Goal: Information Seeking & Learning: Check status

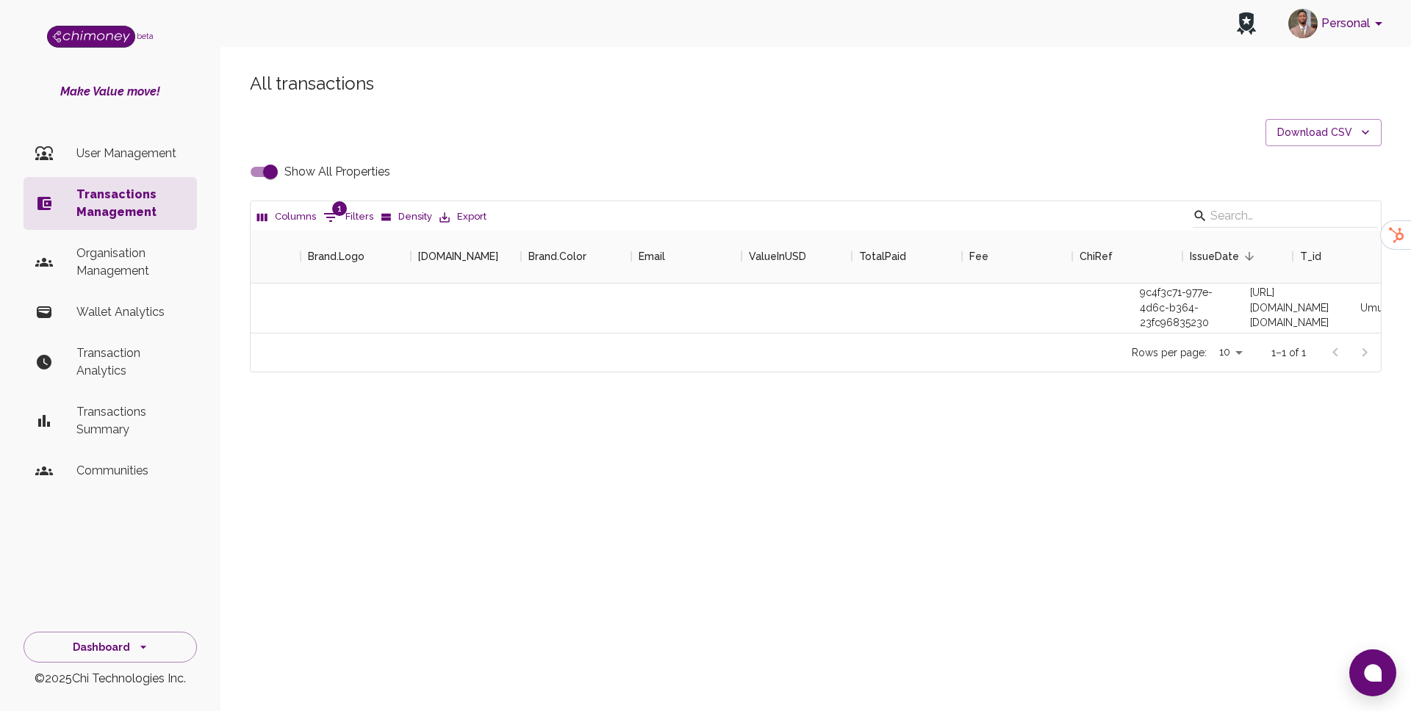
scroll to position [102, 1130]
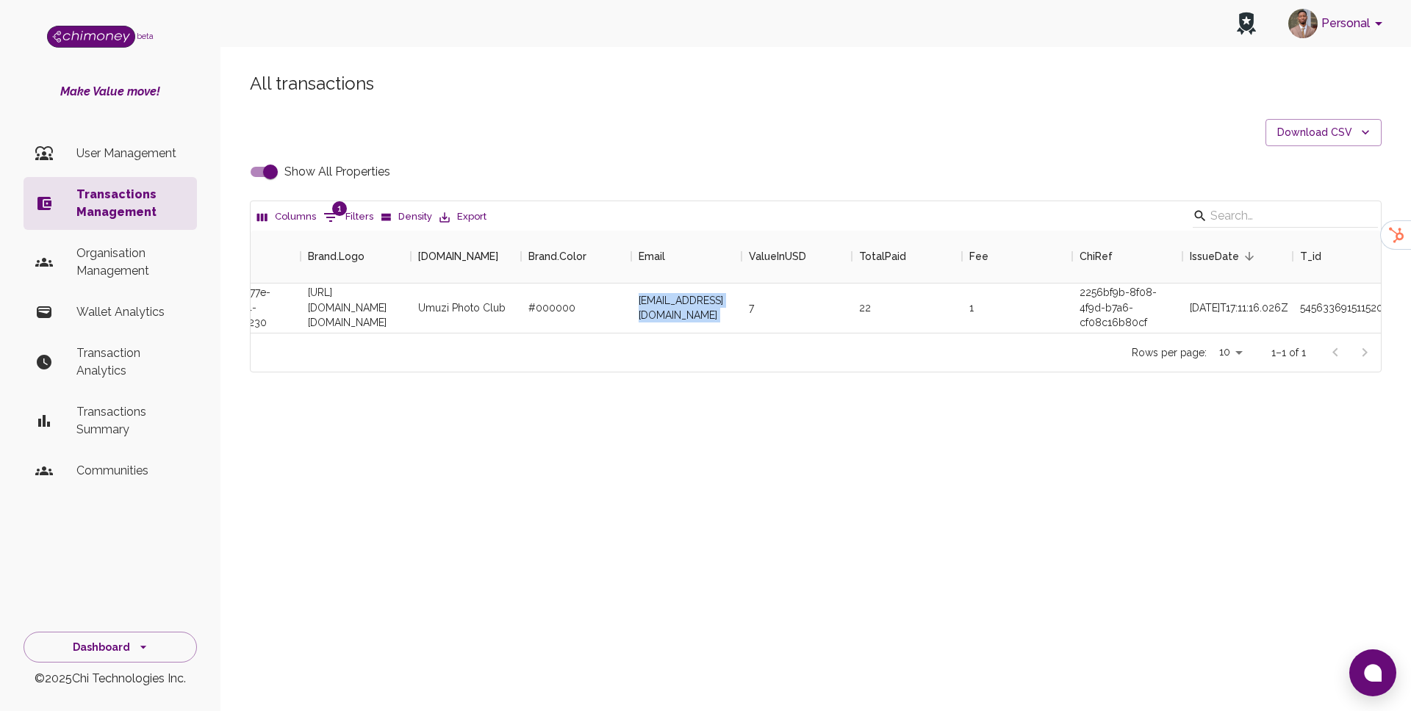
click at [265, 176] on input "Show All Properties" at bounding box center [271, 172] width 84 height 28
checkbox input "false"
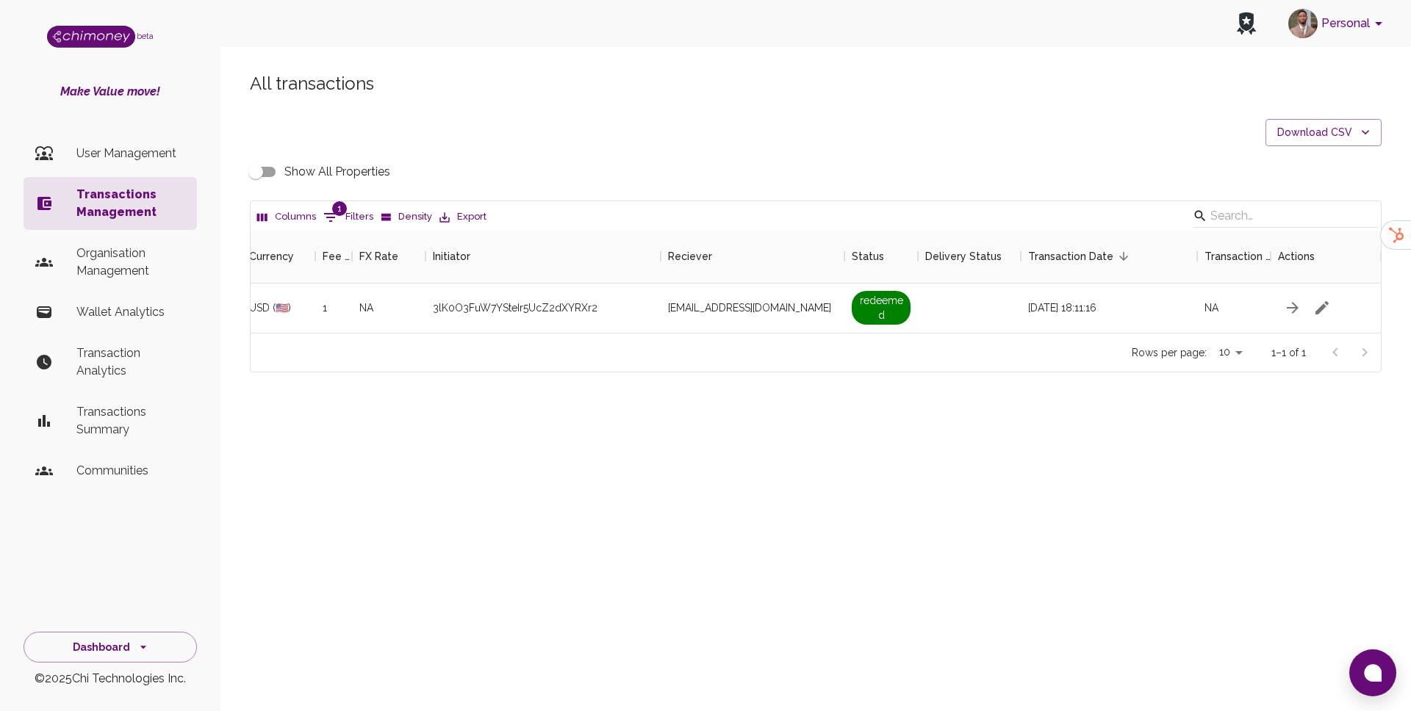
click at [347, 212] on button "1 Filters" at bounding box center [348, 218] width 57 height 24
select select "payout.order.orderNumber"
select select "equals"
click at [351, 308] on select "Transaction Type Username Chi Ref Issue ID Value Amount Currency Fee ($) FX Rat…" at bounding box center [336, 313] width 110 height 24
select select "email"
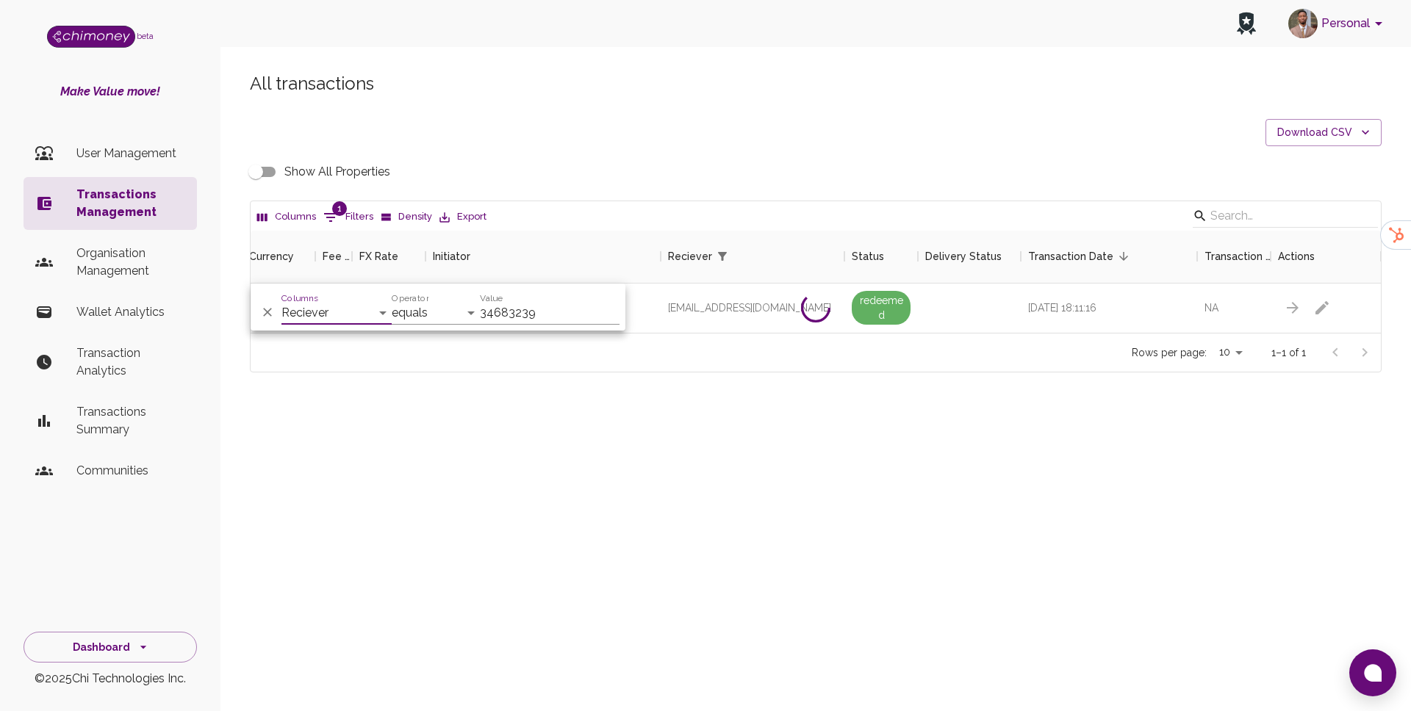
click at [498, 306] on input "34683239" at bounding box center [550, 313] width 140 height 24
paste input "[EMAIL_ADDRESS][DOMAIN_NAME]"
type input "[EMAIL_ADDRESS][DOMAIN_NAME]"
click at [556, 460] on div "Personal beta Make Value move! User Management Transactions Management Organisa…" at bounding box center [705, 355] width 1411 height 711
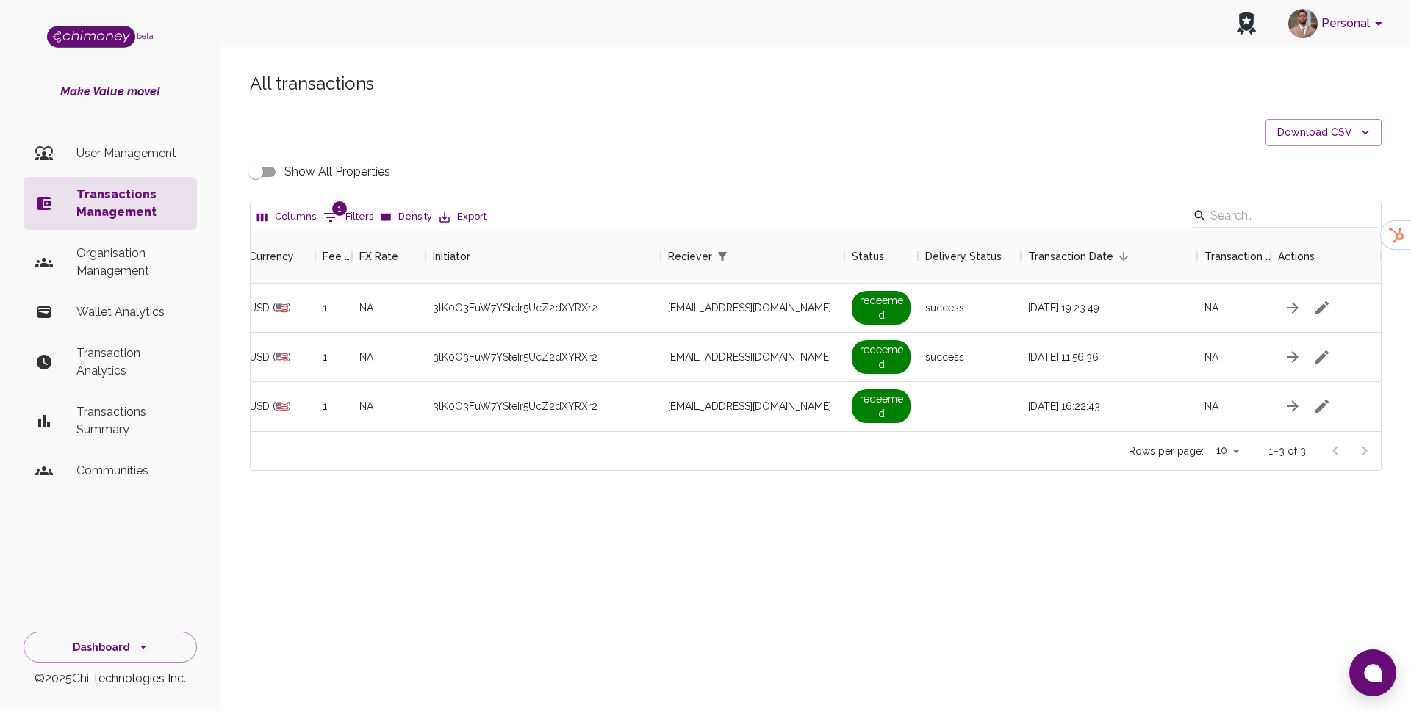
scroll to position [201, 1130]
click at [251, 173] on input "Show All Properties" at bounding box center [256, 172] width 84 height 28
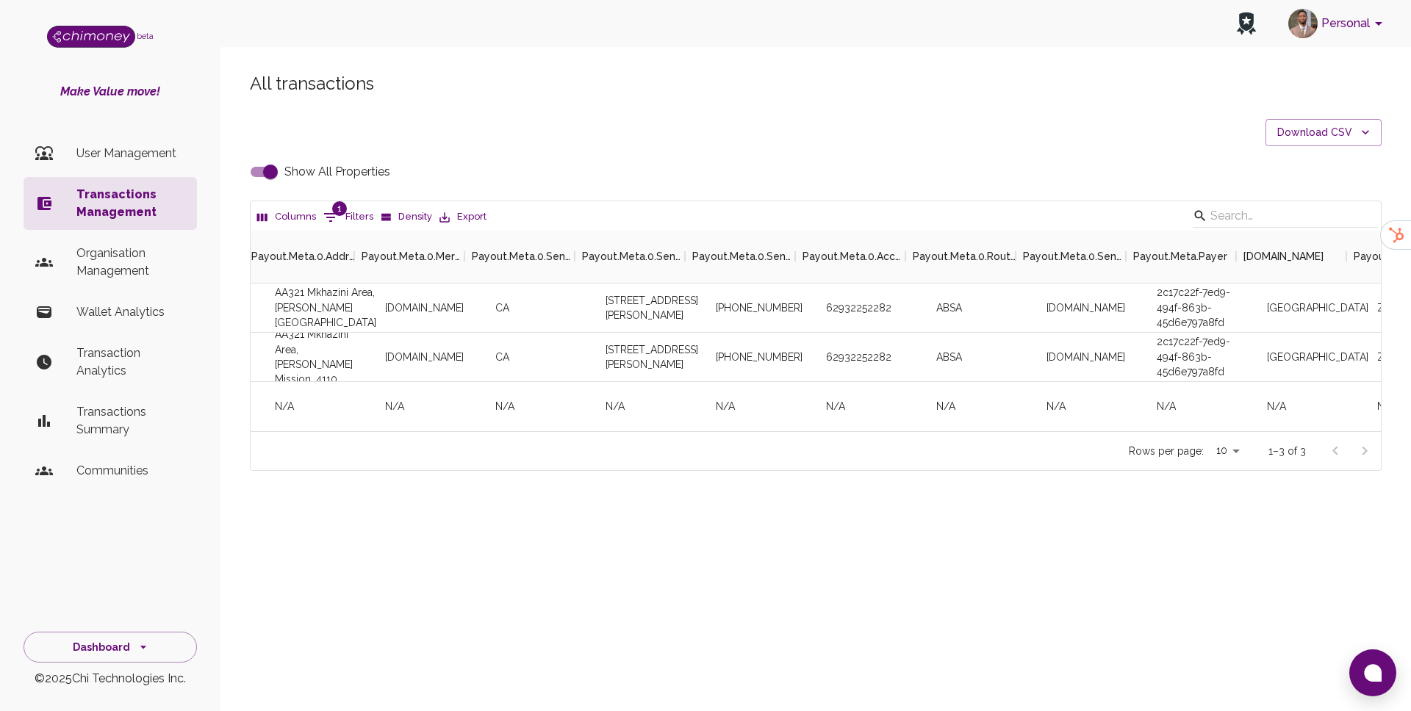
scroll to position [0, 5187]
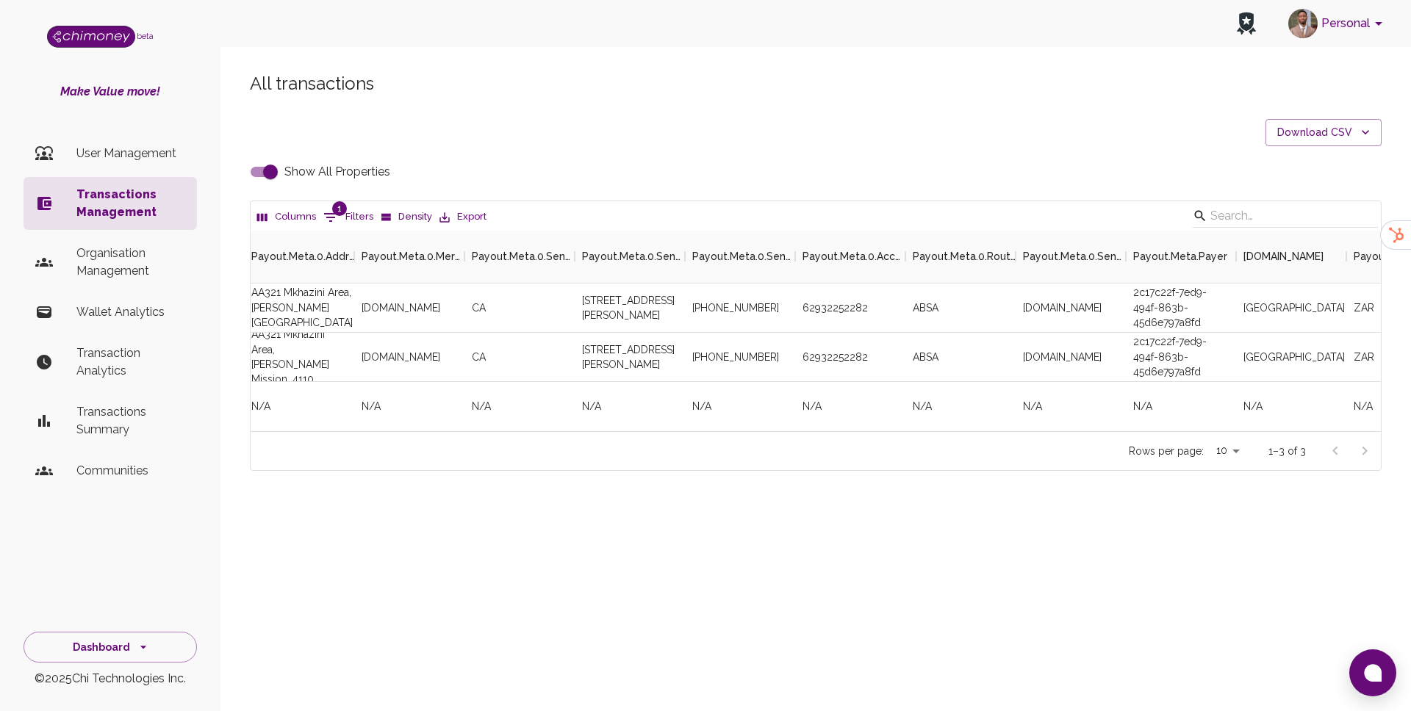
click at [254, 181] on input "Show All Properties" at bounding box center [271, 172] width 84 height 28
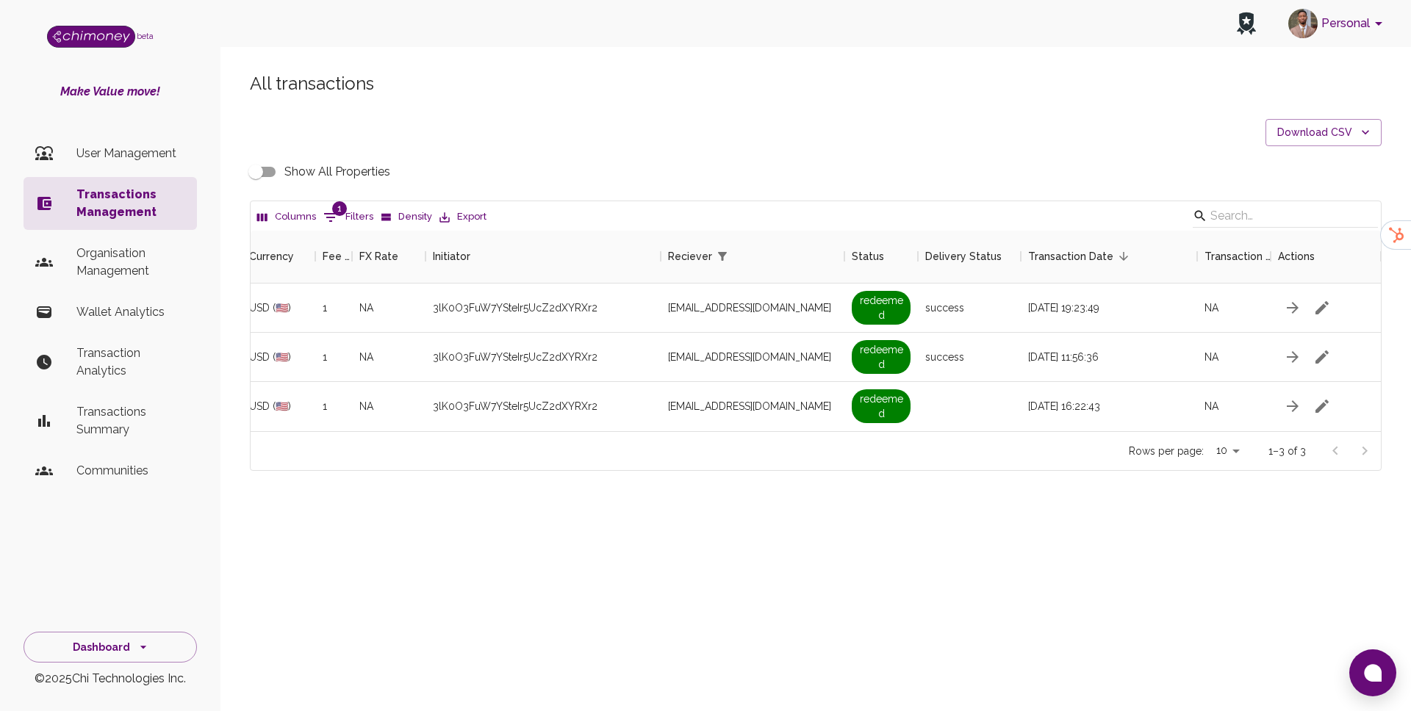
scroll to position [0, 927]
click at [247, 182] on input "Show All Properties" at bounding box center [256, 172] width 84 height 28
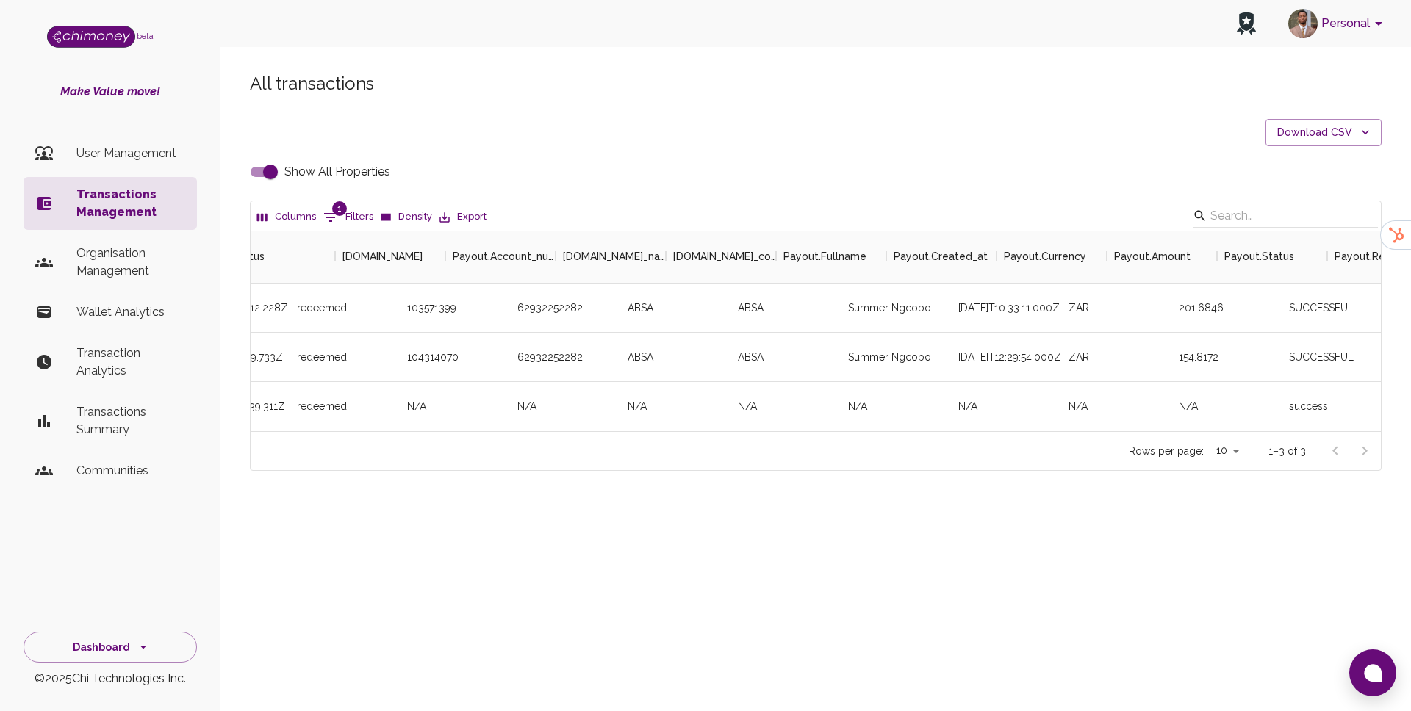
scroll to position [0, 3779]
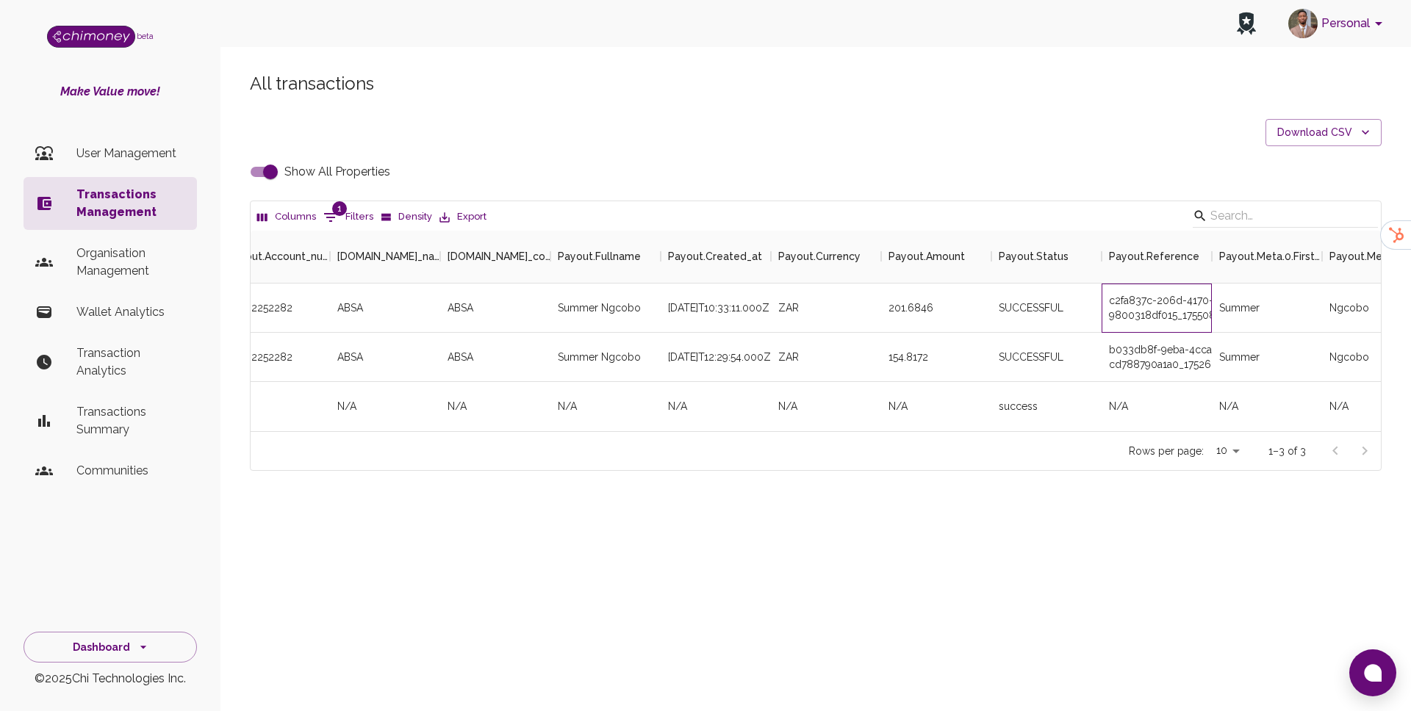
click at [1139, 318] on div "c2fa837c-206d-4170-86e4-9800318df015_1755081190760" at bounding box center [1157, 308] width 110 height 49
copy div "c2fa837c-206d-4170-86e4-9800318df015_1755081190760"
click at [1162, 370] on div "b033db8f-9eba-4cca-b5cf-cd788790a1a0_17526654784_RETRY_1" at bounding box center [1157, 357] width 110 height 49
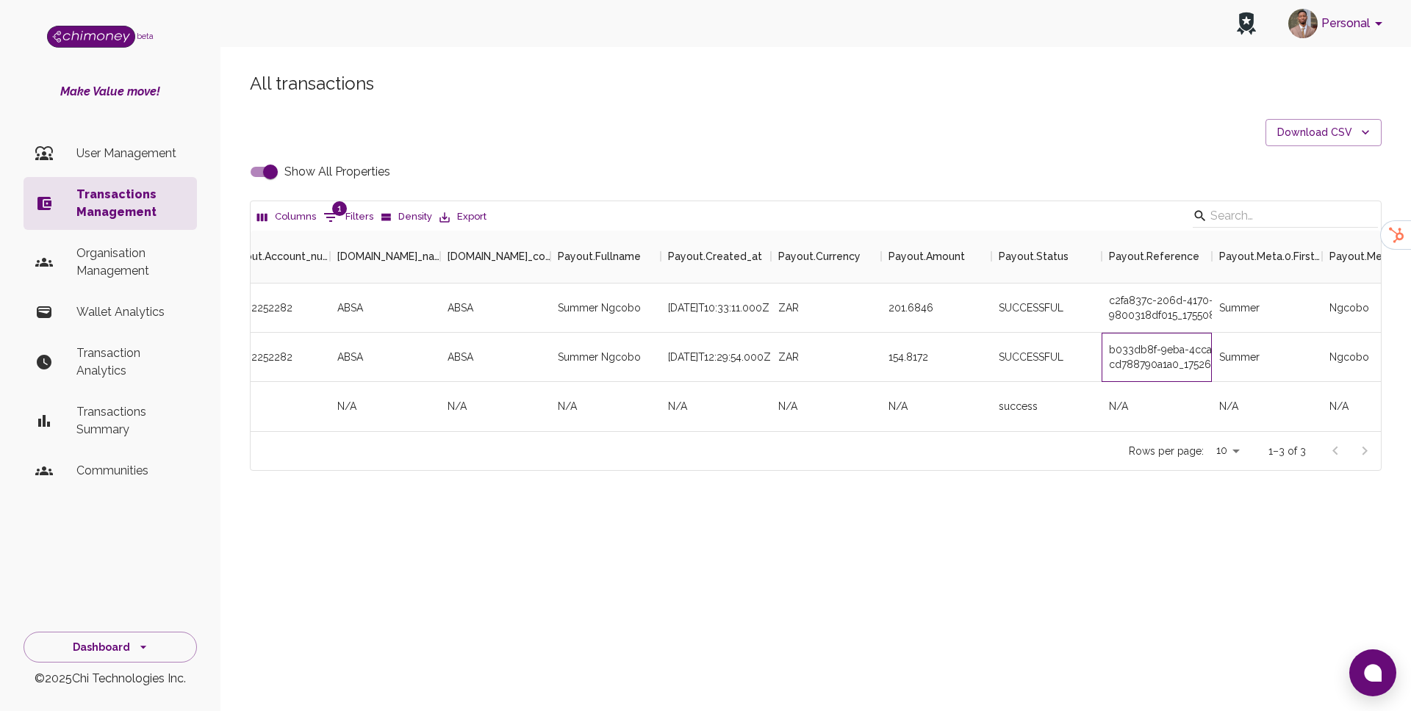
click at [1162, 370] on div "b033db8f-9eba-4cca-b5cf-cd788790a1a0_17526654784_RETRY_1" at bounding box center [1157, 357] width 110 height 49
copy div "b033db8f-9eba-4cca-b5cf-cd788790a1a0_17526654784_RETRY_1"
click at [259, 162] on input "Show All Properties" at bounding box center [271, 172] width 84 height 28
checkbox input "false"
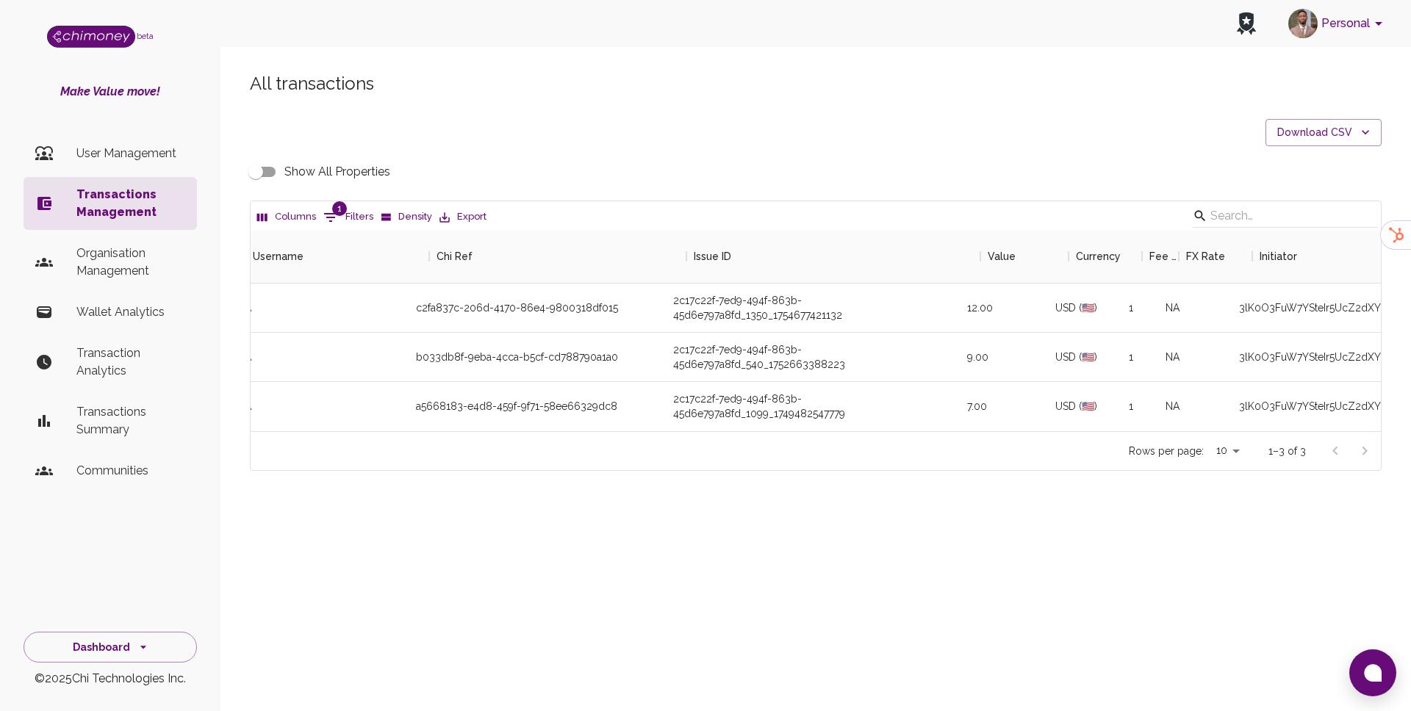
scroll to position [0, 0]
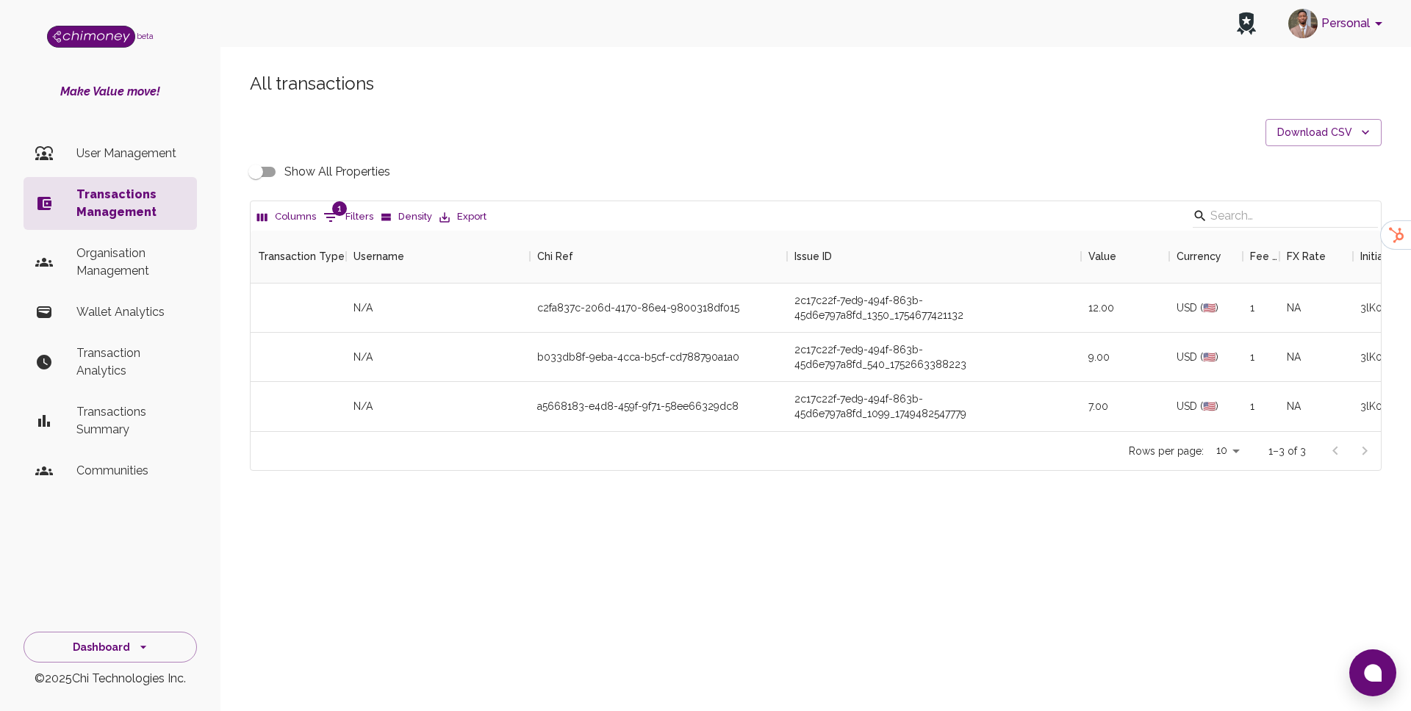
click at [324, 214] on icon "Show filters" at bounding box center [330, 217] width 13 height 9
select select "email"
select select "equals"
click at [550, 304] on input "[EMAIL_ADDRESS][DOMAIN_NAME]" at bounding box center [550, 313] width 140 height 24
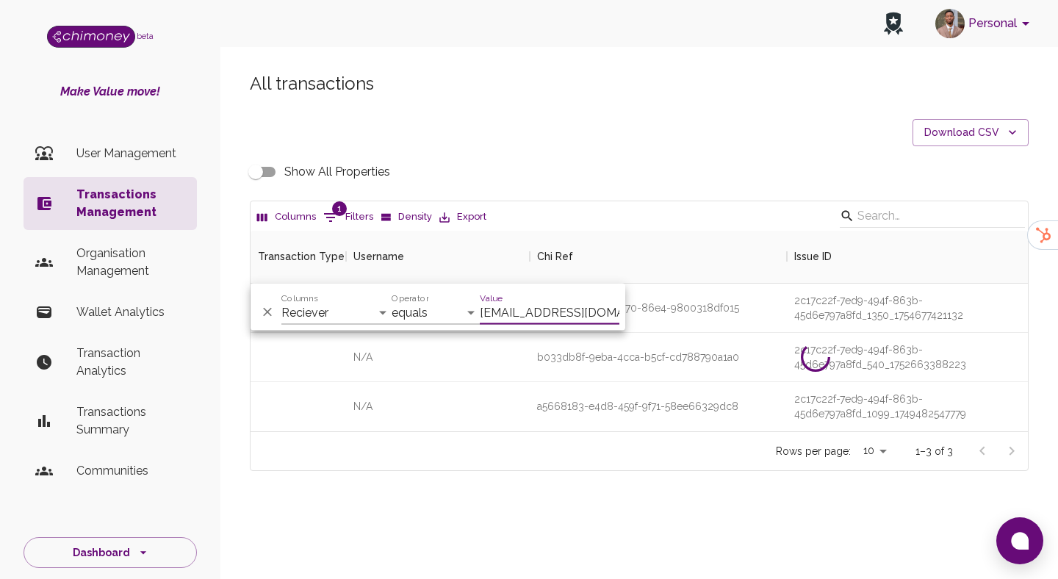
scroll to position [201, 777]
click at [538, 302] on input "[EMAIL_ADDRESS][DOMAIN_NAME]" at bounding box center [550, 313] width 140 height 24
paste input "fundiswadlamini210"
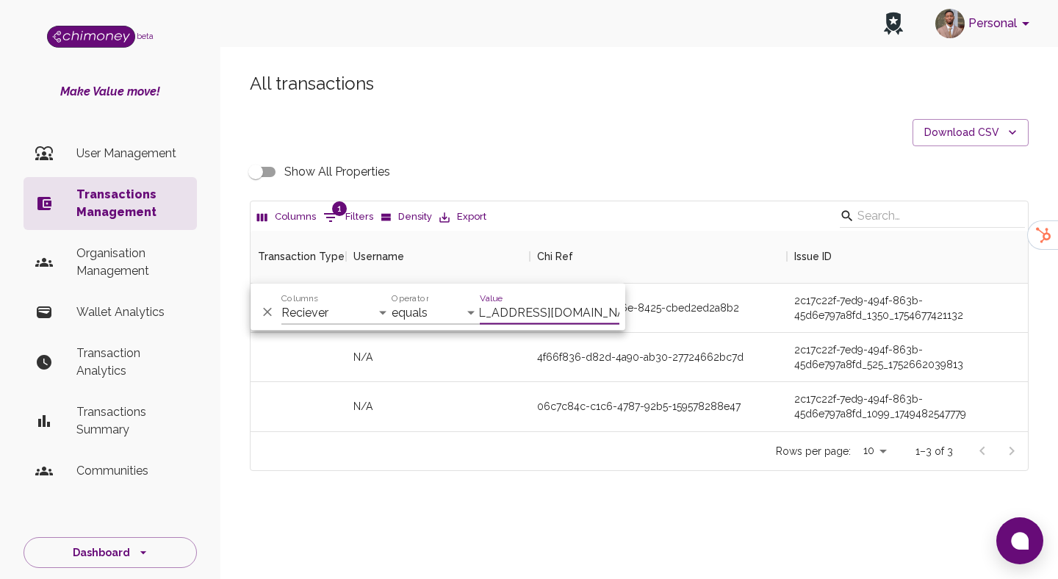
type input "[EMAIL_ADDRESS][DOMAIN_NAME]"
click at [570, 393] on div "06c7c84c-c1c6-4787-92b5-159578288e47" at bounding box center [658, 406] width 257 height 49
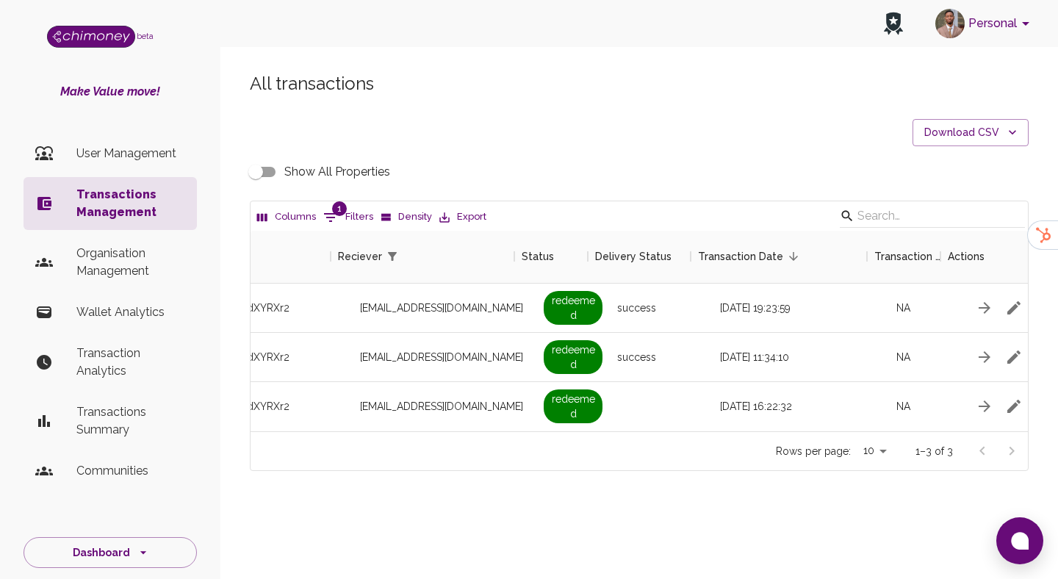
scroll to position [0, 1257]
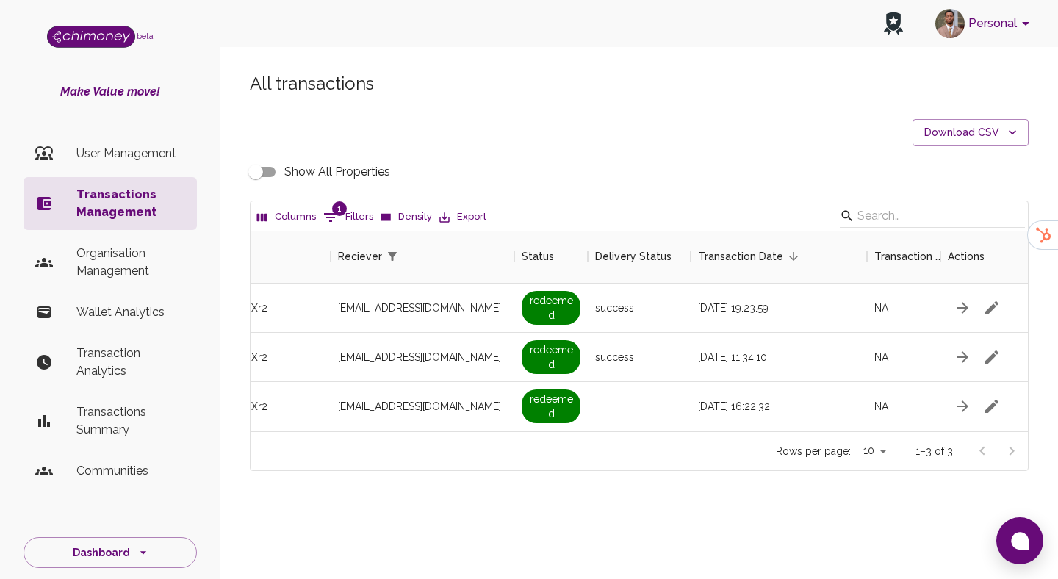
click at [257, 172] on input "Show All Properties" at bounding box center [256, 172] width 84 height 28
checkbox input "true"
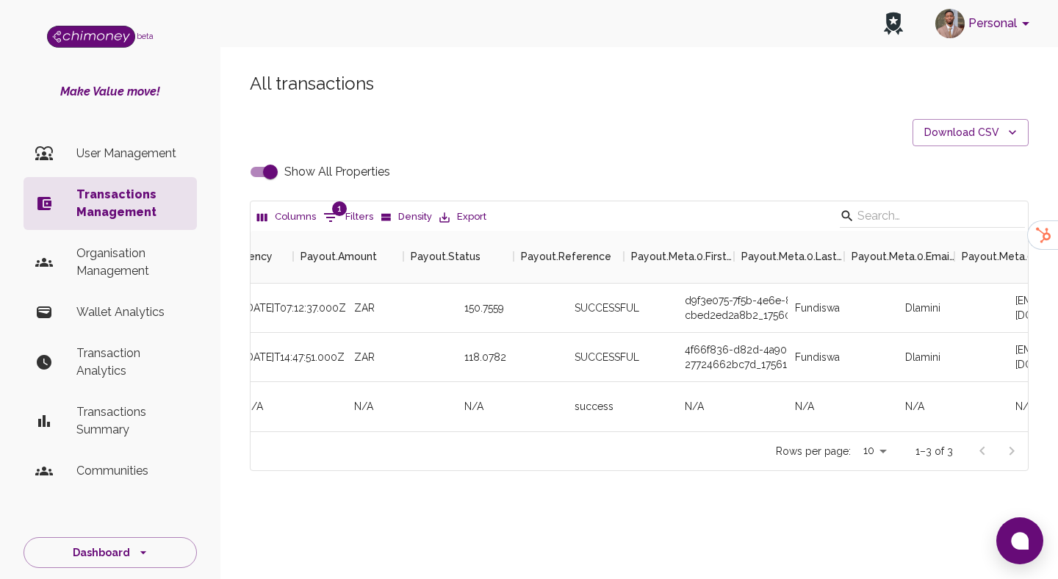
scroll to position [0, 4367]
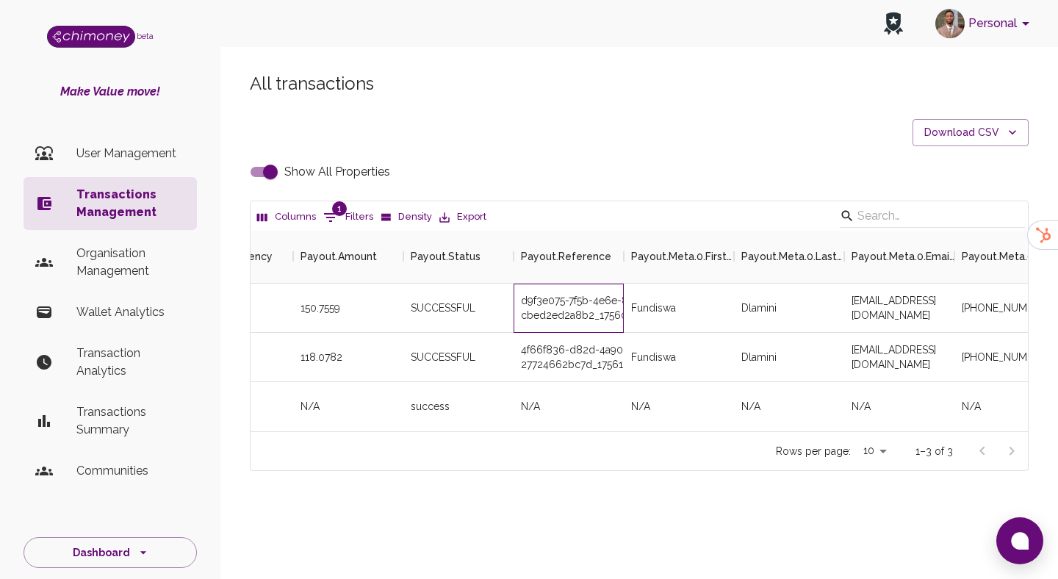
click at [540, 306] on div "d9f3e075-7f5b-4e6e-8425-cbed2ed2a8b2_1756019556199" at bounding box center [569, 308] width 110 height 49
copy div "d9f3e075-7f5b-4e6e-8425-cbed2ed2a8b2_1756019556199"
click at [550, 362] on div "4f66f836-d82d-4a90-ab30-27724662bc7d_1756133270653" at bounding box center [569, 357] width 110 height 49
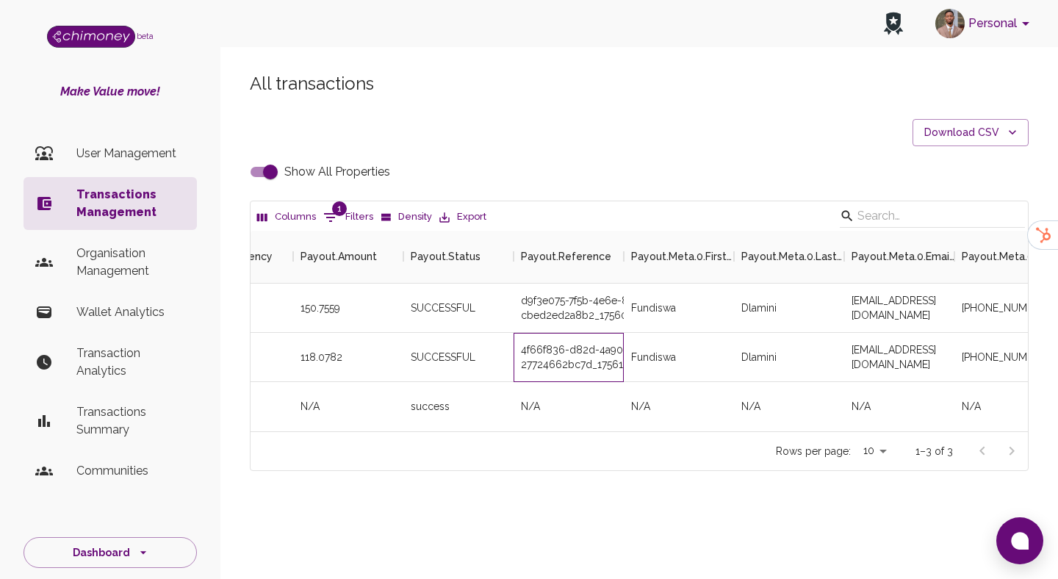
click at [550, 362] on div "4f66f836-d82d-4a90-ab30-27724662bc7d_1756133270653" at bounding box center [569, 357] width 110 height 49
copy div "4f66f836-d82d-4a90-ab30-27724662bc7d_1756133270653"
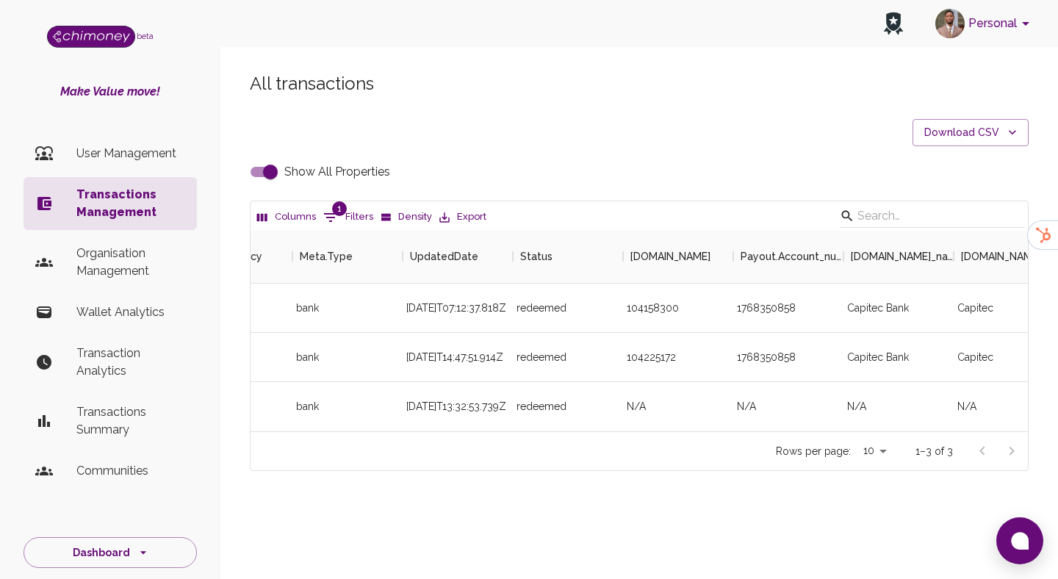
scroll to position [0, 3265]
click at [76, 173] on ul "User Management Transactions Management Organisation Management Wallet Analytic…" at bounding box center [110, 315] width 173 height 370
click at [78, 142] on li "User Management" at bounding box center [110, 153] width 173 height 35
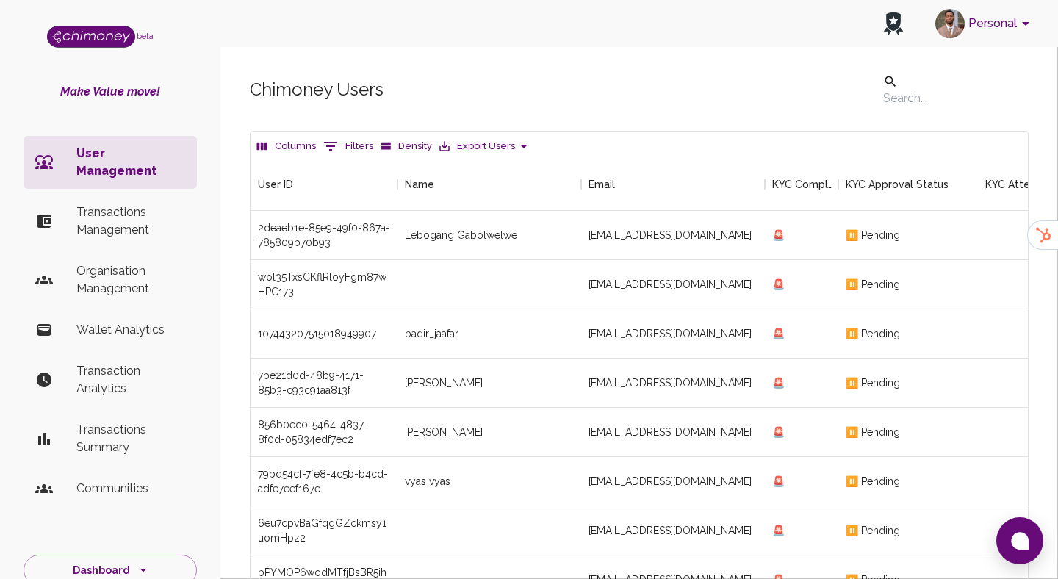
scroll to position [545, 777]
